Goal: Task Accomplishment & Management: Use online tool/utility

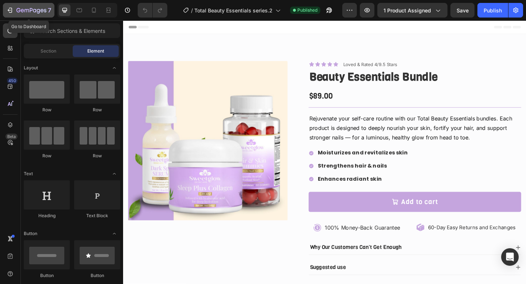
click at [9, 6] on div "7" at bounding box center [28, 10] width 45 height 9
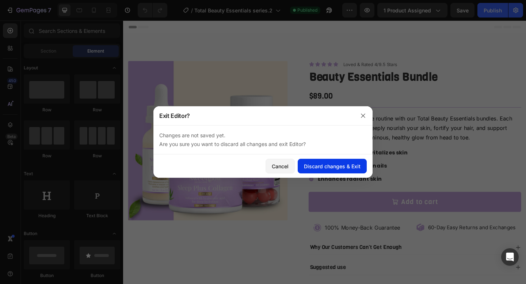
click at [327, 166] on div "Discard changes & Exit" at bounding box center [332, 167] width 57 height 8
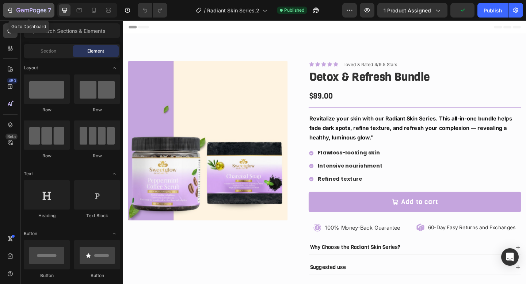
click at [37, 15] on button "7" at bounding box center [29, 10] width 52 height 15
